Goal: Information Seeking & Learning: Learn about a topic

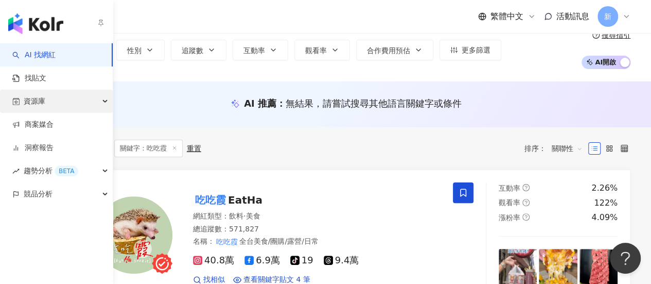
click at [58, 101] on div "資源庫" at bounding box center [56, 101] width 113 height 23
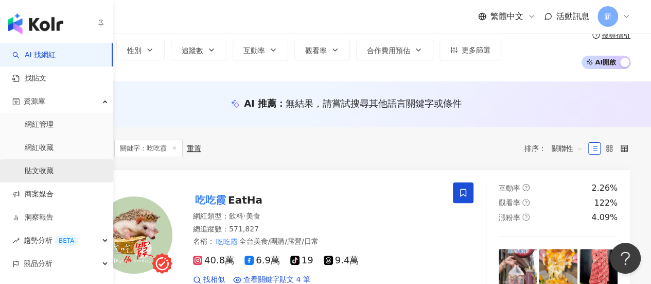
click at [46, 167] on link "貼文收藏" at bounding box center [39, 171] width 29 height 10
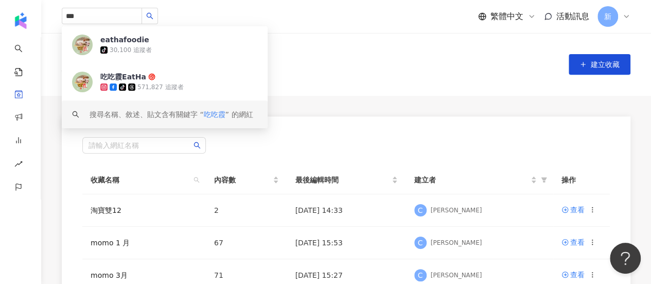
click at [350, 83] on div "貼文收藏 建立收藏" at bounding box center [346, 64] width 610 height 63
click at [391, 109] on main "貼文收藏 建立收藏 請輸入網紅名稱 收藏名稱 內容數 最後編輯時間 建立者 操作 淘寶雙12 2 2024/12/10 14:33 C Chelsey 查看 …" at bounding box center [346, 221] width 610 height 377
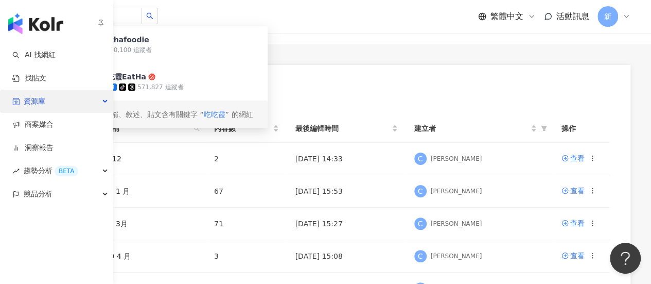
click at [47, 105] on div "資源庫" at bounding box center [56, 101] width 113 height 23
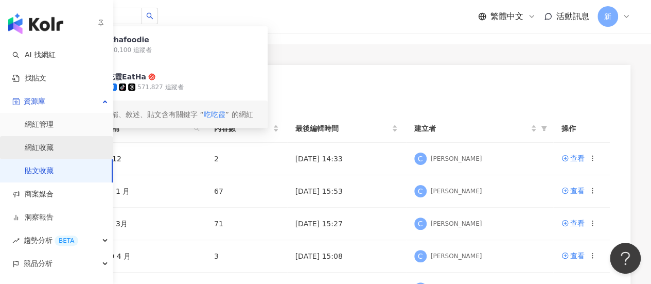
click at [52, 143] on link "網紅收藏" at bounding box center [39, 148] width 29 height 10
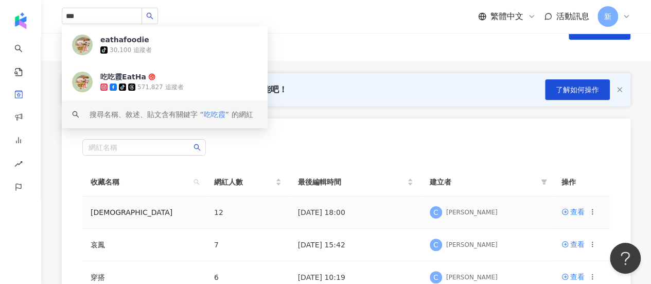
scroll to position [51, 0]
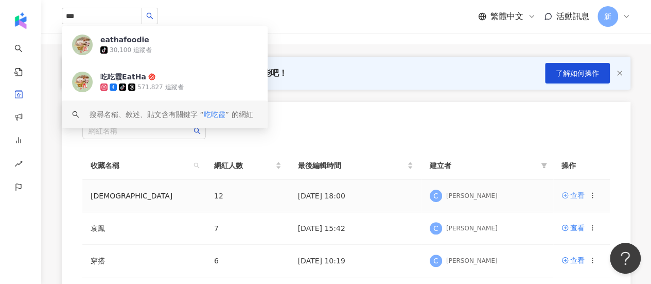
click at [575, 192] on div "查看" at bounding box center [577, 194] width 14 height 11
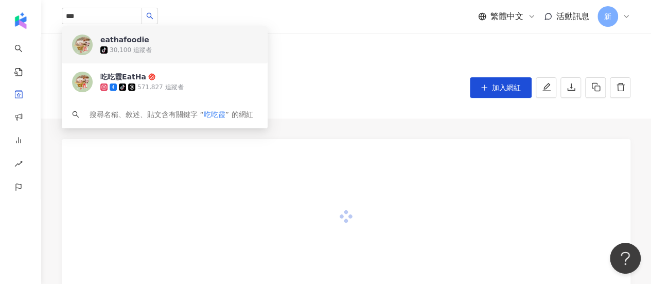
click at [314, 40] on div "收藏列表 萬聖 萬聖 (12) 加入網紅" at bounding box center [346, 75] width 610 height 85
drag, startPoint x: 127, startPoint y: 14, endPoint x: 0, endPoint y: 11, distance: 127.2
click at [0, 12] on div "AI 找網紅 找貼文 資源庫 商案媒合 洞察報告 趨勢分析 BETA 競品分析 *** eathafoodie tiktok-icon 30,100 追蹤者 …" at bounding box center [325, 287] width 651 height 575
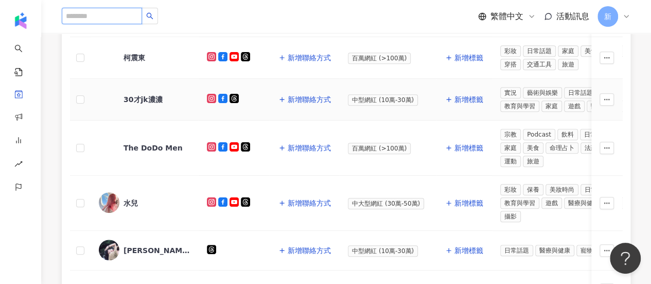
scroll to position [463, 0]
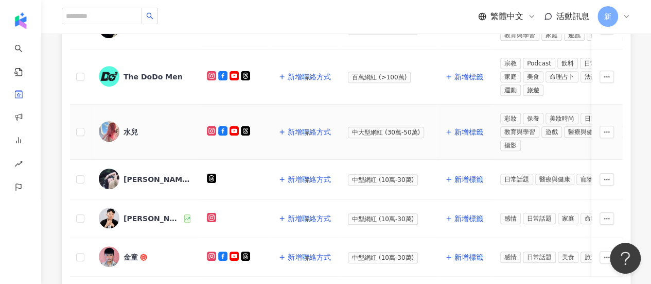
click at [211, 130] on icon at bounding box center [212, 131] width 2 height 2
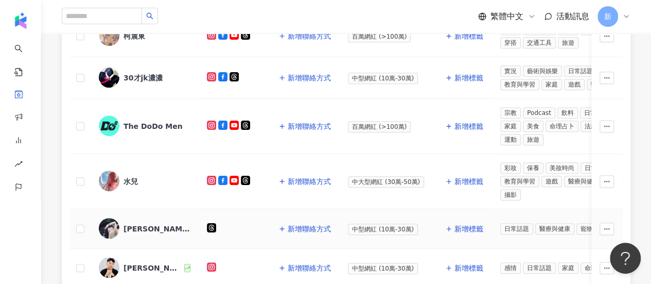
scroll to position [360, 0]
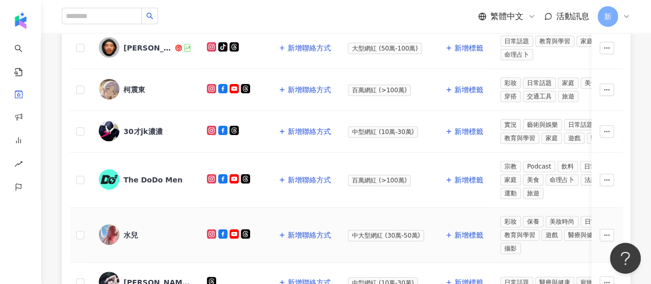
click at [127, 224] on div "水兒" at bounding box center [145, 235] width 92 height 22
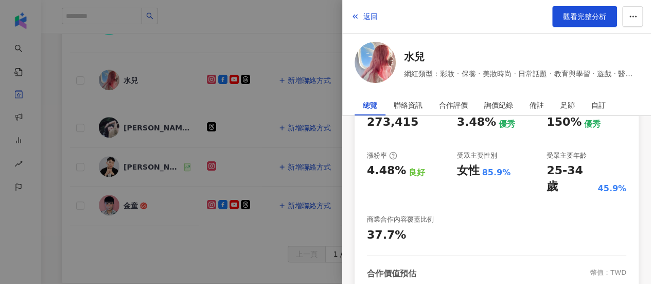
scroll to position [154, 0]
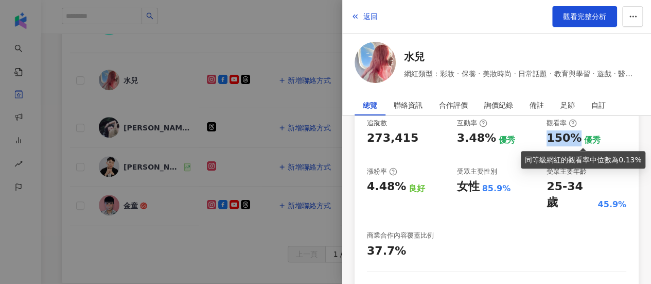
drag, startPoint x: 540, startPoint y: 142, endPoint x: 573, endPoint y: 140, distance: 33.0
click at [573, 140] on div "追蹤數 273,415 互動率 3.48% 優秀 觀看率 150% 優秀 漲粉率 4.48% 良好 受眾主要性別 女性 85.9% 受眾主要年齡 25-34 …" at bounding box center [496, 188] width 259 height 141
copy div "150%"
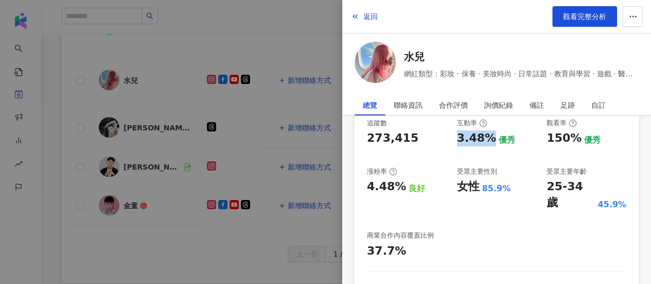
drag, startPoint x: 452, startPoint y: 141, endPoint x: 485, endPoint y: 137, distance: 33.2
click at [485, 137] on div "追蹤數 273,415 互動率 3.48% 優秀 觀看率 150% 優秀 漲粉率 4.48% 良好 受眾主要性別 女性 85.9% 受眾主要年齡 25-34 …" at bounding box center [496, 188] width 259 height 141
copy div "3.48%"
click at [293, 139] on div at bounding box center [325, 142] width 651 height 284
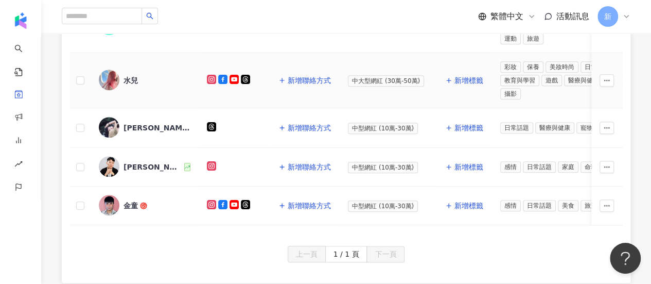
scroll to position [412, 0]
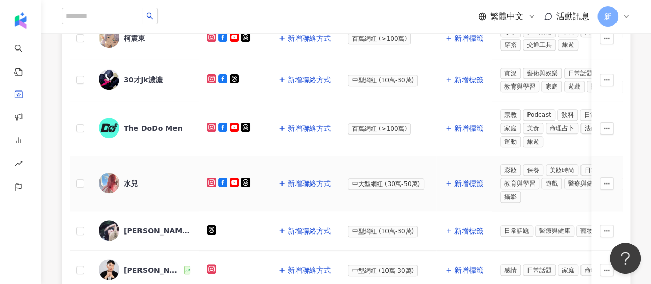
click at [129, 178] on div "水兒" at bounding box center [131, 183] width 14 height 10
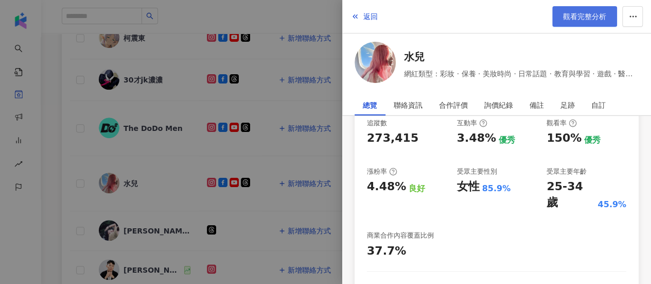
click at [577, 15] on span "觀看完整分析" at bounding box center [584, 16] width 43 height 8
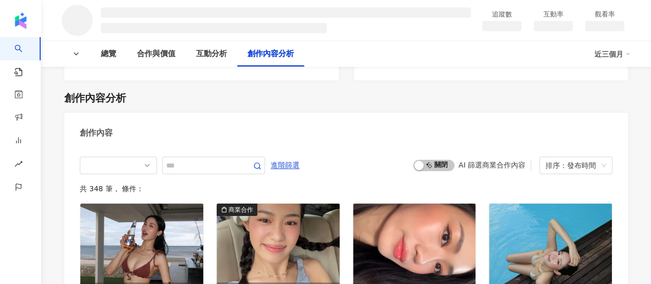
scroll to position [1084, 0]
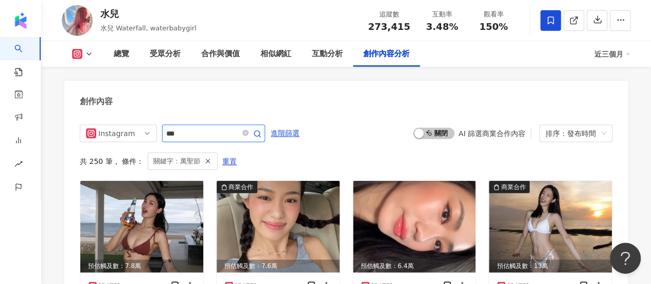
scroll to position [3174, 0]
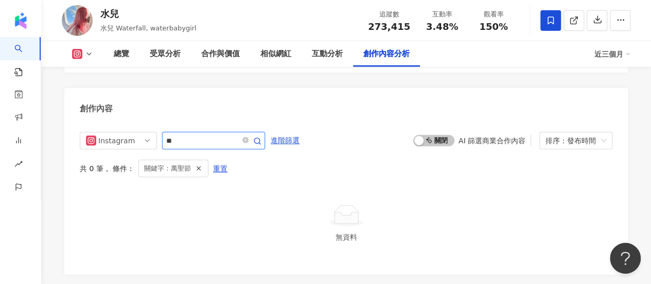
type input "**"
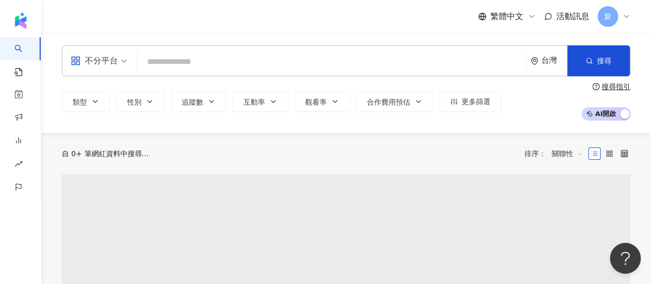
click at [280, 64] on input "search" at bounding box center [332, 62] width 380 height 20
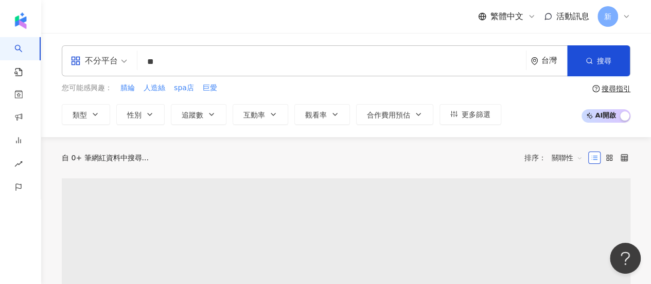
type input "*"
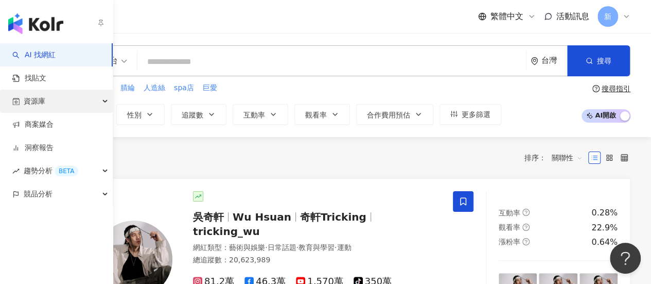
click at [65, 110] on div "資源庫" at bounding box center [56, 101] width 113 height 23
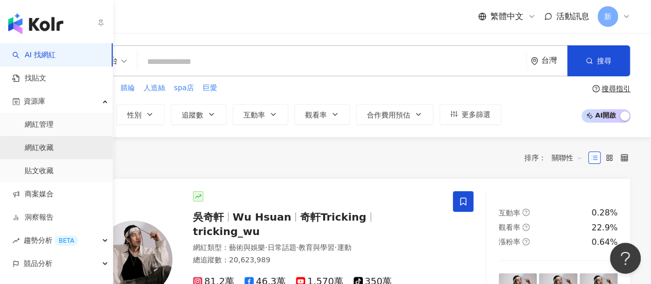
click at [54, 145] on link "網紅收藏" at bounding box center [39, 148] width 29 height 10
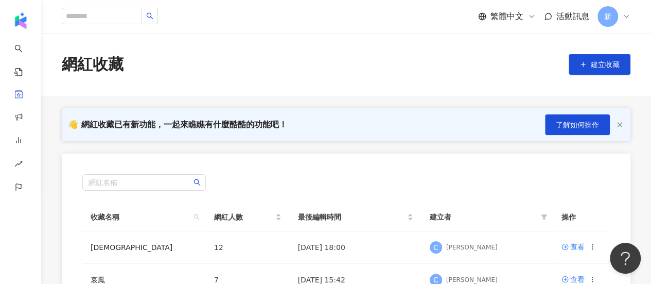
scroll to position [103, 0]
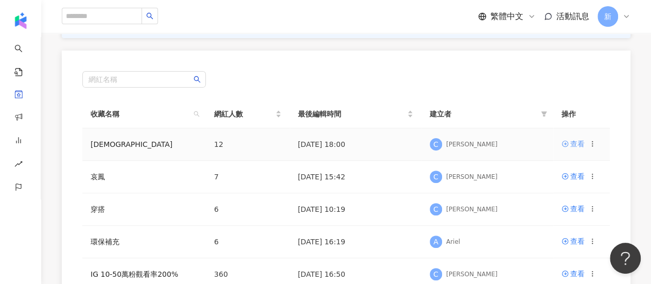
drag, startPoint x: 560, startPoint y: 134, endPoint x: 568, endPoint y: 142, distance: 10.9
click at [560, 134] on td "查看" at bounding box center [581, 144] width 57 height 32
click at [568, 142] on link "查看" at bounding box center [573, 143] width 23 height 11
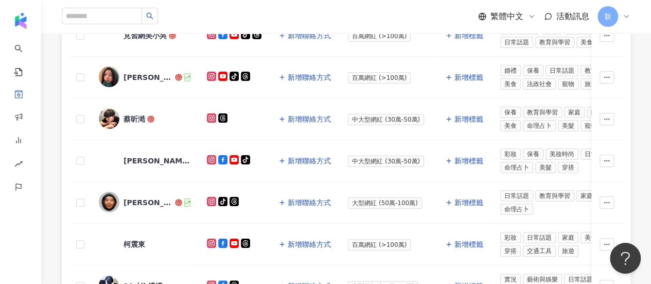
scroll to position [500, 0]
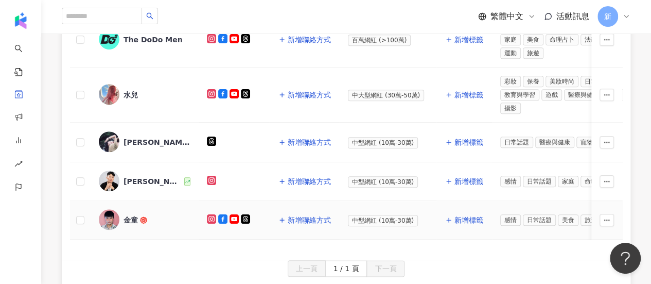
click at [117, 211] on img at bounding box center [109, 219] width 21 height 21
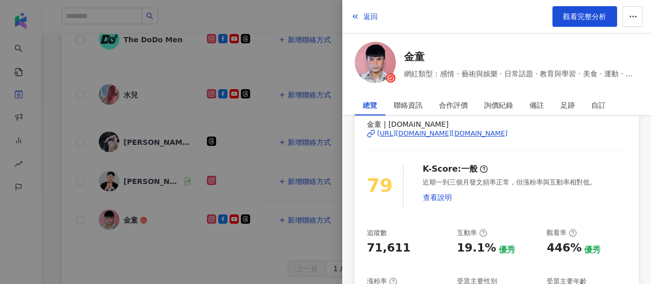
scroll to position [103, 0]
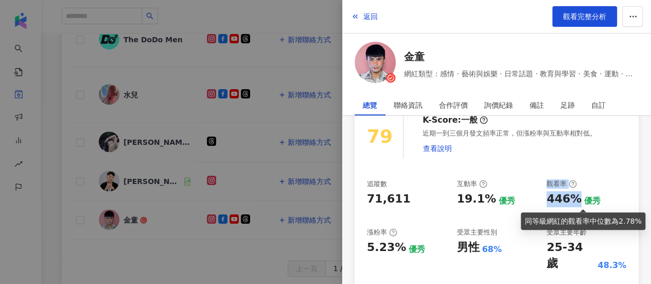
drag, startPoint x: 535, startPoint y: 198, endPoint x: 571, endPoint y: 197, distance: 35.5
click at [571, 197] on div "追蹤數 71,611 互動率 19.1% 優秀 觀看率 446% 優秀 漲粉率 5.23% 優秀 受眾主要性別 男性 68% 受眾主要年齡 25-34 歲 4…" at bounding box center [496, 249] width 259 height 141
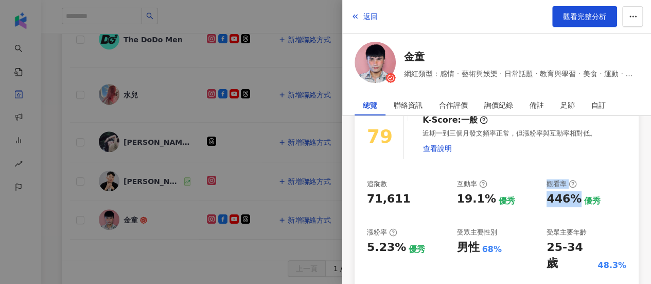
click at [558, 206] on div "追蹤數 71,611 互動率 19.1% 優秀 觀看率 446% 優秀 漲粉率 5.23% 優秀 受眾主要性別 男性 68% 受眾主要年齡 25-34 歲 4…" at bounding box center [496, 249] width 259 height 141
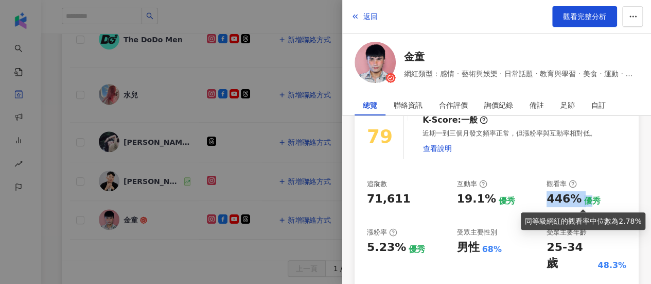
drag, startPoint x: 541, startPoint y: 204, endPoint x: 579, endPoint y: 198, distance: 39.1
click at [583, 198] on div "追蹤數 71,611 互動率 19.1% 優秀 觀看率 446% 優秀 漲粉率 5.23% 優秀 受眾主要性別 男性 68% 受眾主要年齡 25-34 歲 4…" at bounding box center [496, 249] width 259 height 141
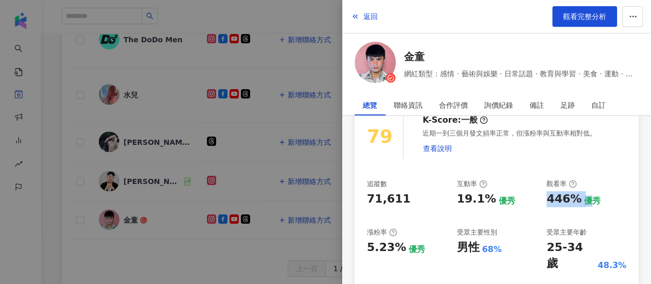
click at [571, 199] on div "446%" at bounding box center [564, 199] width 35 height 16
drag, startPoint x: 571, startPoint y: 197, endPoint x: 542, endPoint y: 201, distance: 29.1
click at [547, 201] on div "446%" at bounding box center [564, 199] width 35 height 16
copy div "446%"
drag, startPoint x: 449, startPoint y: 202, endPoint x: 488, endPoint y: 196, distance: 39.6
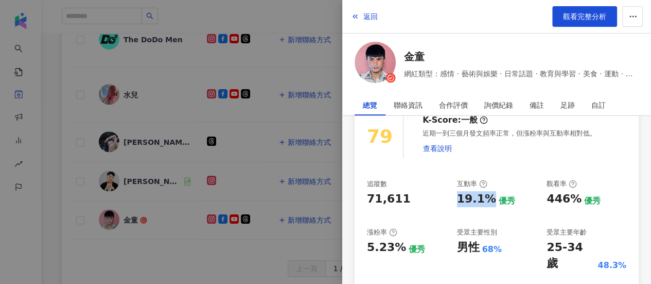
click at [488, 196] on div "追蹤數 71,611 互動率 19.1% 優秀 觀看率 446% 優秀 漲粉率 5.23% 優秀 受眾主要性別 男性 68% 受眾主要年齡 25-34 歲 4…" at bounding box center [496, 249] width 259 height 141
copy div "19.1%"
click at [310, 163] on div at bounding box center [325, 142] width 651 height 284
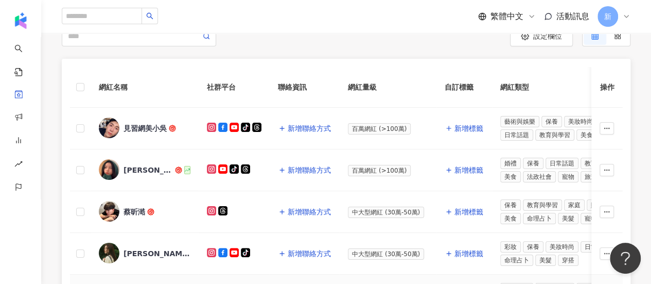
scroll to position [0, 0]
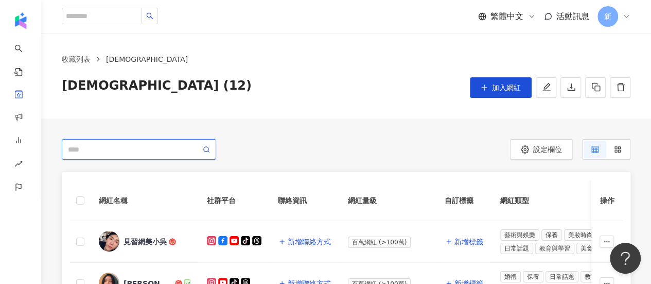
click at [152, 152] on input "search" at bounding box center [134, 149] width 133 height 11
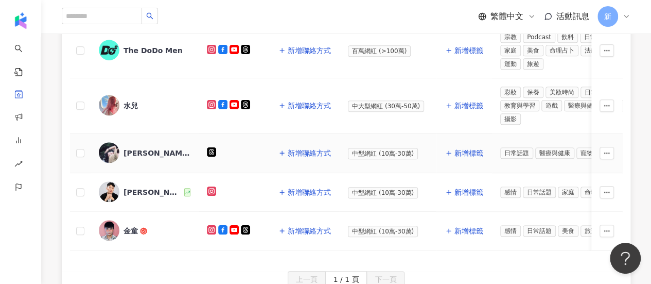
scroll to position [566, 0]
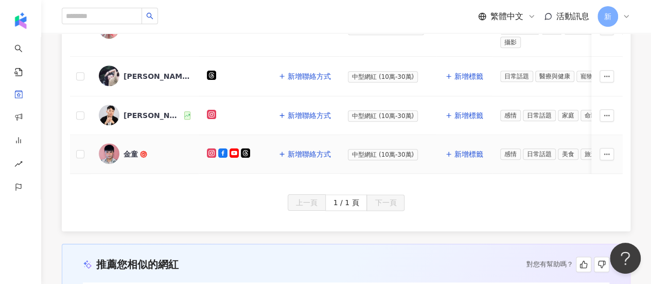
click at [135, 149] on div "金童" at bounding box center [131, 154] width 14 height 10
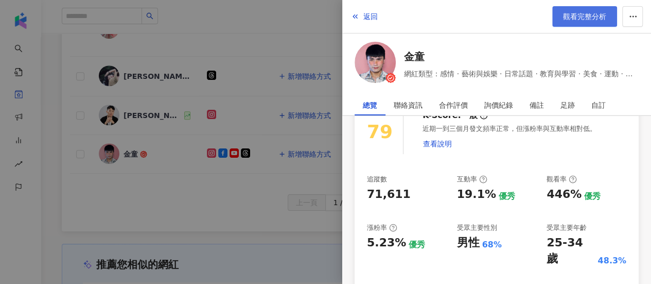
click at [573, 25] on link "觀看完整分析" at bounding box center [584, 16] width 65 height 21
click at [300, 93] on div at bounding box center [325, 142] width 651 height 284
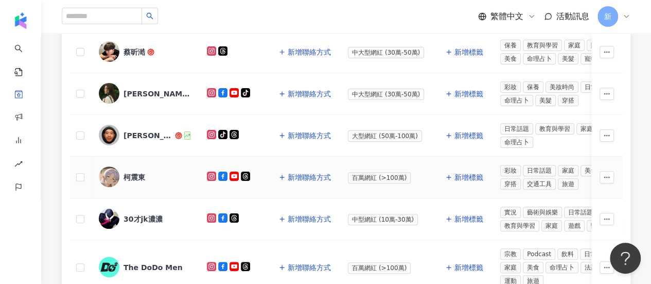
scroll to position [257, 0]
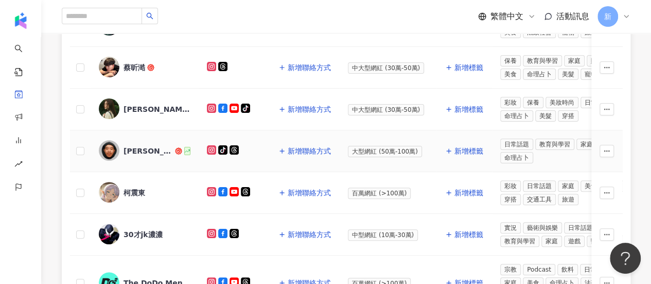
click at [147, 146] on div "[PERSON_NAME]" at bounding box center [148, 151] width 49 height 10
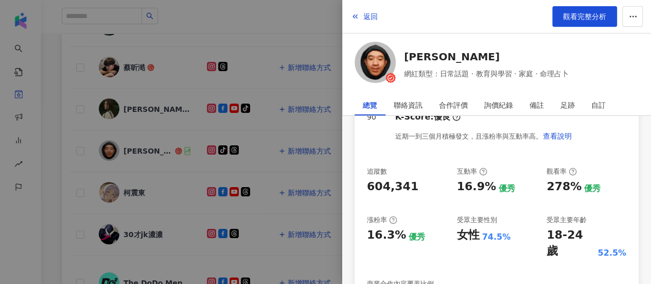
scroll to position [154, 0]
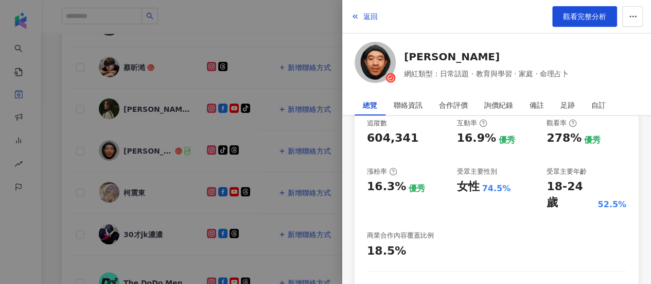
click at [537, 142] on div "追蹤數 604,341 互動率 16.9% 優秀 觀看率 278% 優秀 漲粉率 16.3% 優秀 受眾主要性別 女性 74.5% 受眾主要年齡 18-24 …" at bounding box center [496, 188] width 259 height 141
drag, startPoint x: 538, startPoint y: 138, endPoint x: 568, endPoint y: 141, distance: 30.5
click at [568, 141] on div "追蹤數 604,341 互動率 16.9% 優秀 觀看率 278% 優秀 漲粉率 16.3% 優秀 受眾主要性別 女性 74.5% 受眾主要年齡 18-24 …" at bounding box center [496, 188] width 259 height 141
copy div "278%"
click at [444, 138] on div "追蹤數 604,341 互動率 16.9% 優秀 觀看率 278% 優秀 漲粉率 16.3% 優秀 受眾主要性別 女性 74.5% 受眾主要年齡 18-24 …" at bounding box center [496, 188] width 259 height 141
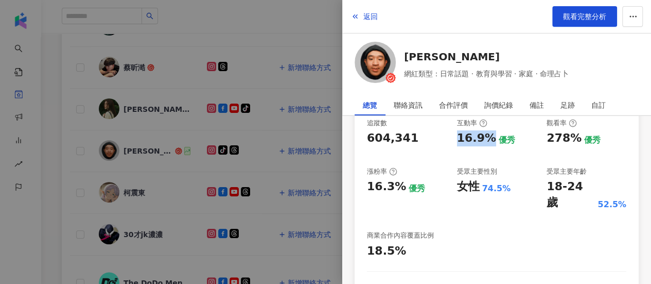
drag, startPoint x: 456, startPoint y: 133, endPoint x: 485, endPoint y: 141, distance: 29.7
click at [485, 141] on div "16.9%" at bounding box center [476, 138] width 39 height 16
copy div "16.9%"
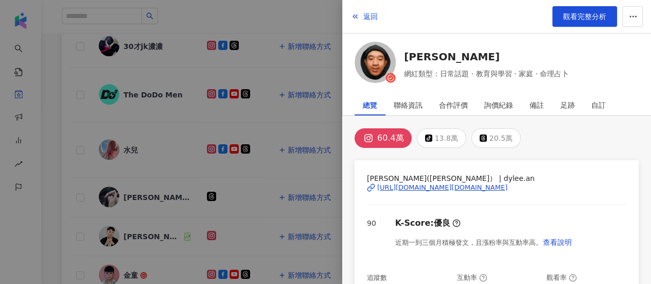
scroll to position [328, 0]
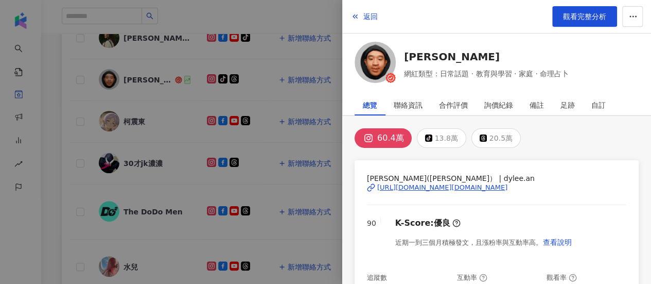
click at [175, 131] on div at bounding box center [325, 142] width 651 height 284
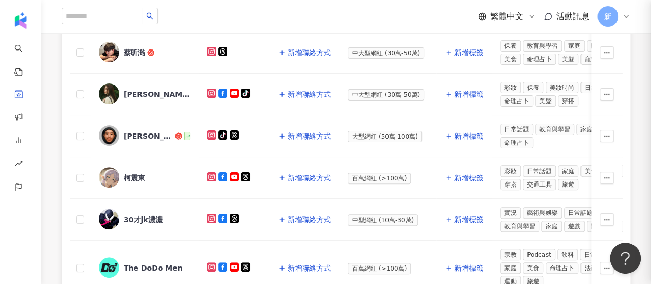
scroll to position [225, 0]
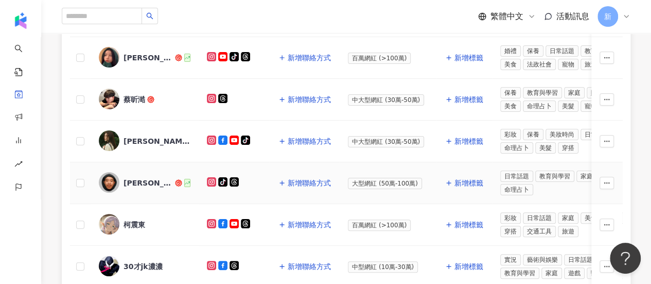
click at [144, 178] on div "[PERSON_NAME]" at bounding box center [148, 183] width 49 height 10
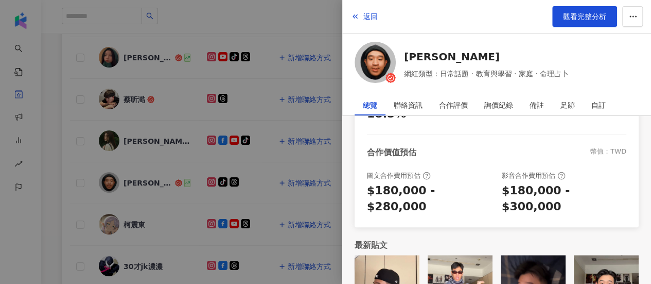
scroll to position [307, 0]
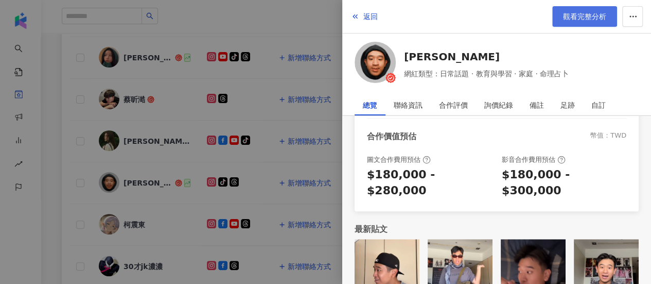
click at [579, 18] on span "觀看完整分析" at bounding box center [584, 16] width 43 height 8
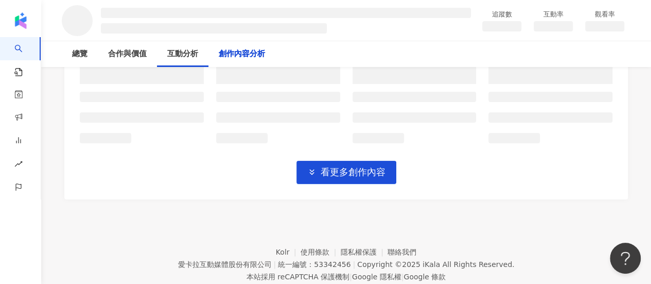
scroll to position [1886, 0]
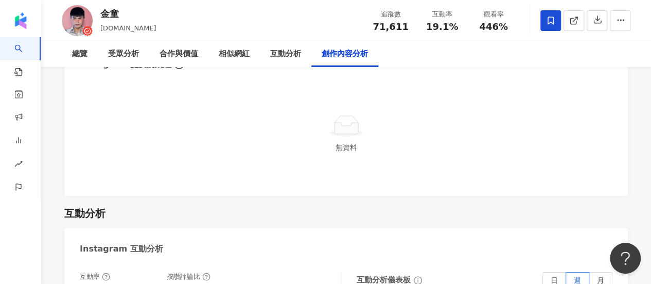
scroll to position [3122, 0]
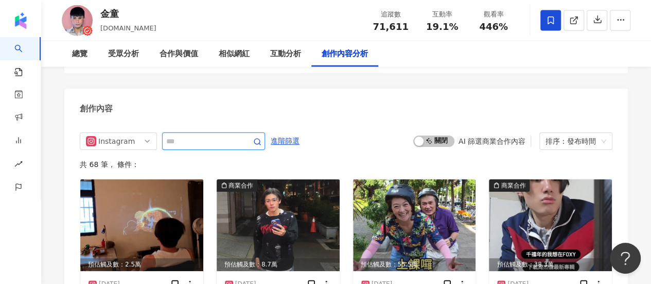
drag, startPoint x: 208, startPoint y: 143, endPoint x: 199, endPoint y: 147, distance: 10.6
click at [208, 144] on input "text" at bounding box center [202, 141] width 72 height 12
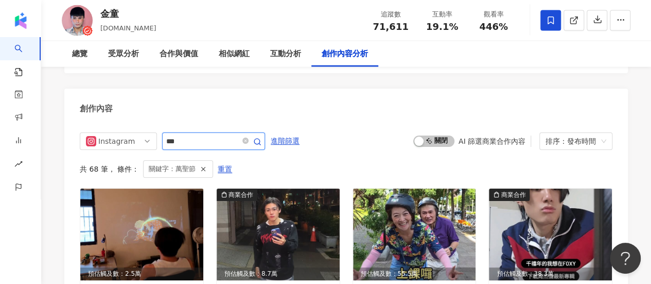
scroll to position [3152, 0]
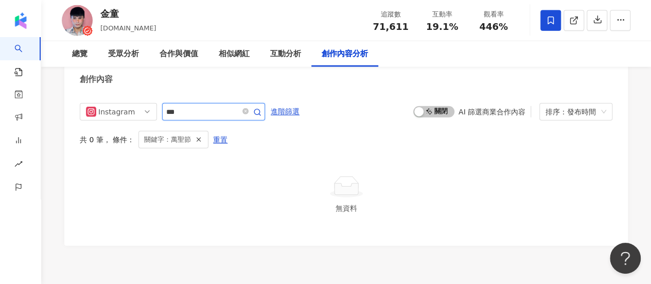
click at [238, 117] on input "***" at bounding box center [202, 112] width 72 height 12
type input "**"
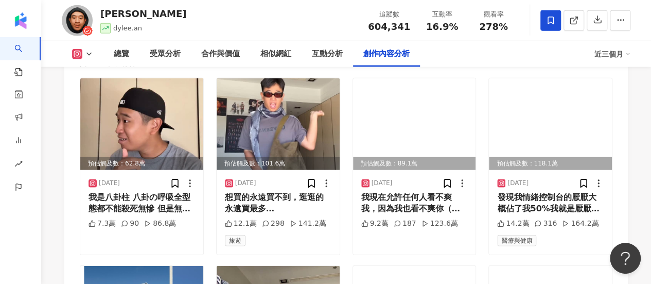
scroll to position [3263, 0]
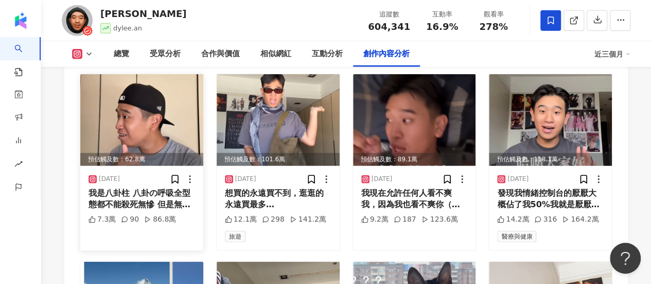
click at [198, 42] on input "text" at bounding box center [202, 36] width 72 height 12
